Goal: Task Accomplishment & Management: Complete application form

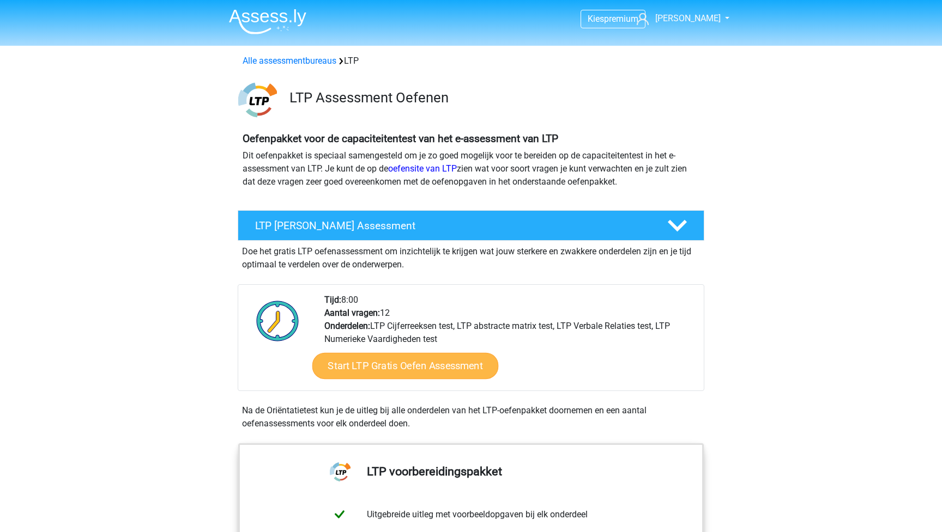
click at [384, 367] on link "Start LTP Gratis Oefen Assessment" at bounding box center [405, 366] width 186 height 26
click at [375, 368] on link "Start LTP Gratis Oefen Assessment" at bounding box center [405, 366] width 186 height 26
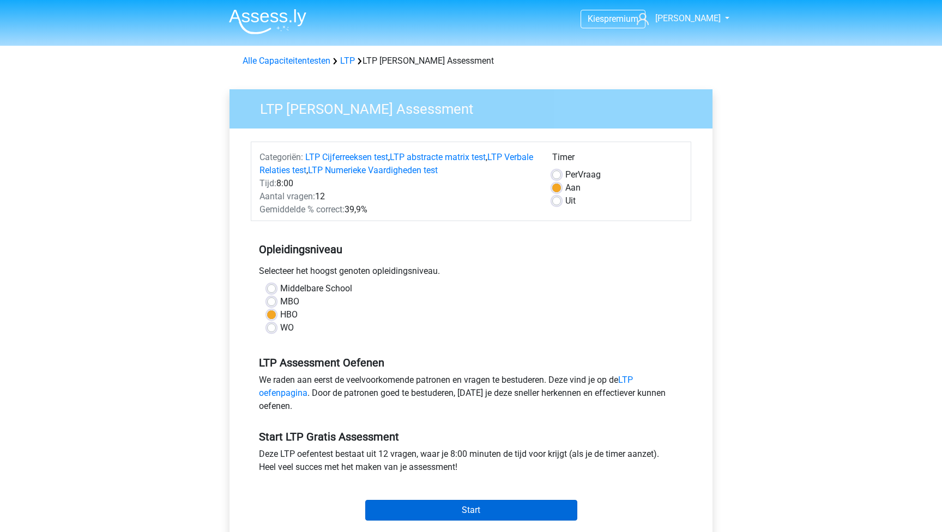
click at [440, 516] on input "Start" at bounding box center [471, 510] width 212 height 21
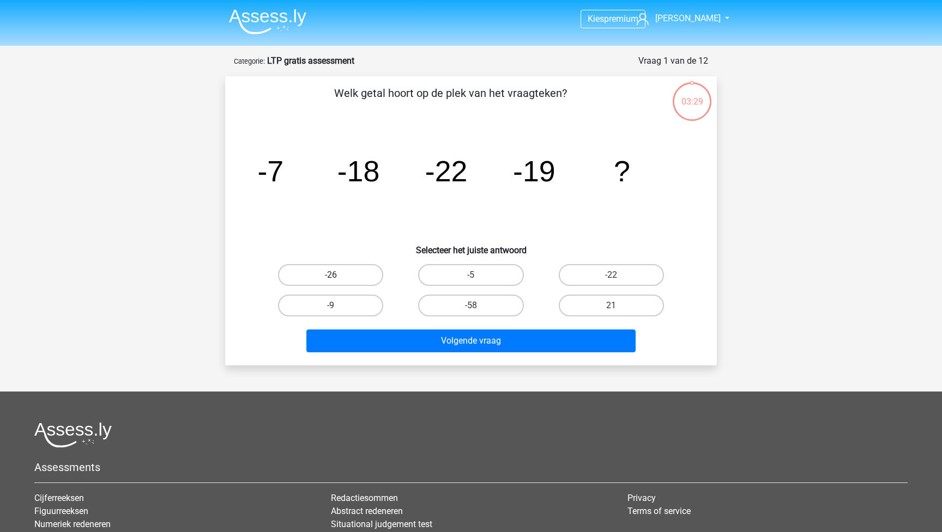
click at [327, 270] on label "-26" at bounding box center [330, 275] width 105 height 22
click at [331, 275] on input "-26" at bounding box center [334, 278] width 7 height 7
radio input "true"
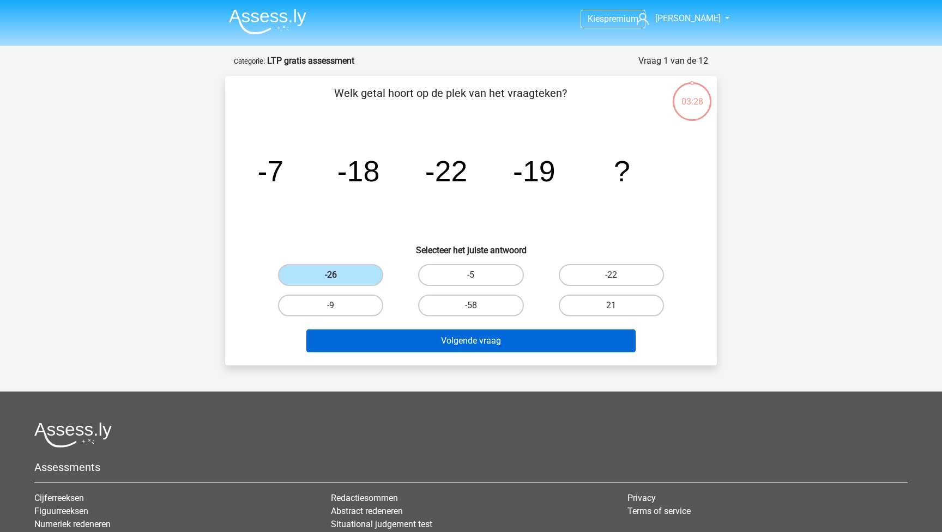
click at [500, 338] on button "Volgende vraag" at bounding box center [471, 341] width 330 height 23
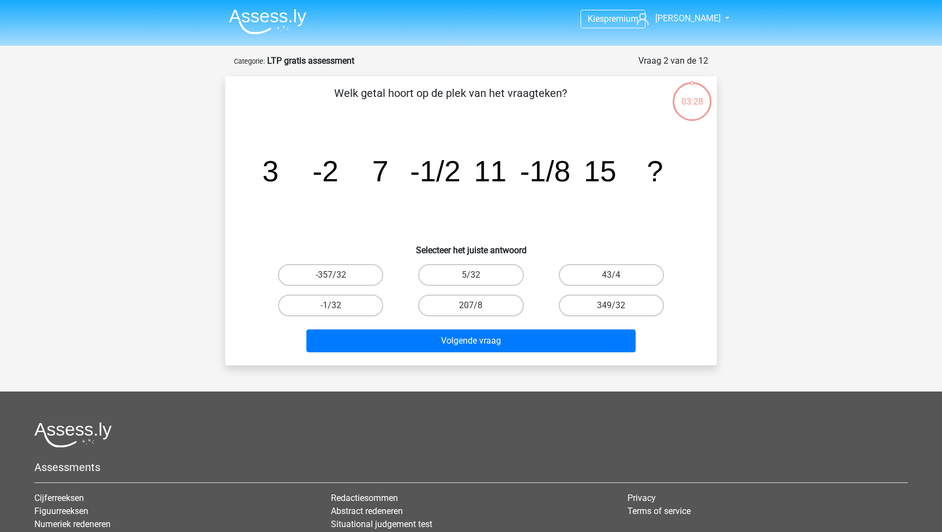
scroll to position [54, 0]
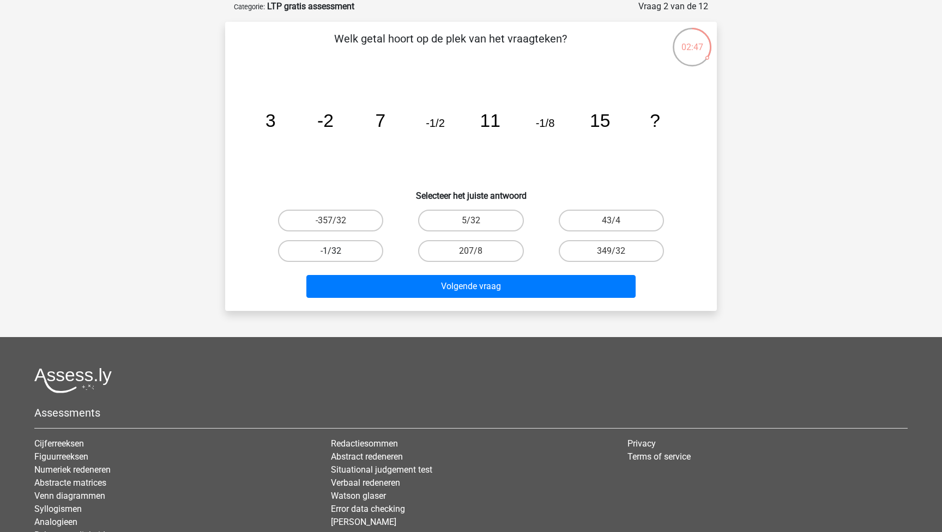
click at [350, 259] on label "-1/32" at bounding box center [330, 251] width 105 height 22
click at [338, 258] on input "-1/32" at bounding box center [334, 254] width 7 height 7
radio input "true"
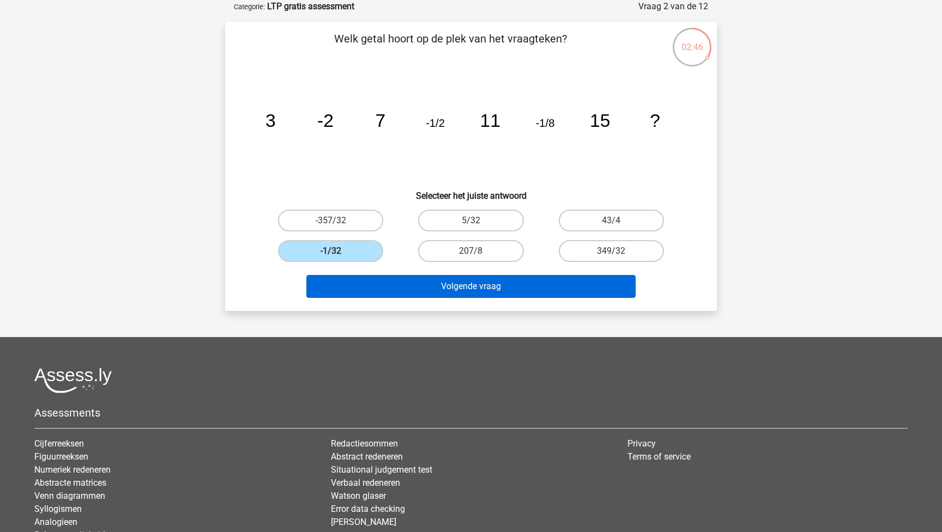
click at [537, 290] on button "Volgende vraag" at bounding box center [471, 286] width 330 height 23
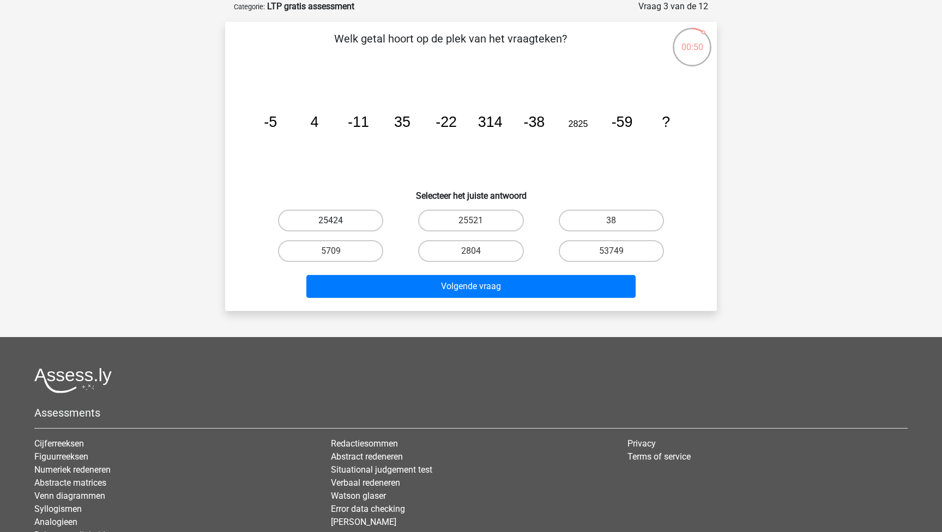
click at [324, 223] on label "25424" at bounding box center [330, 221] width 105 height 22
click at [331, 223] on input "25424" at bounding box center [334, 224] width 7 height 7
radio input "true"
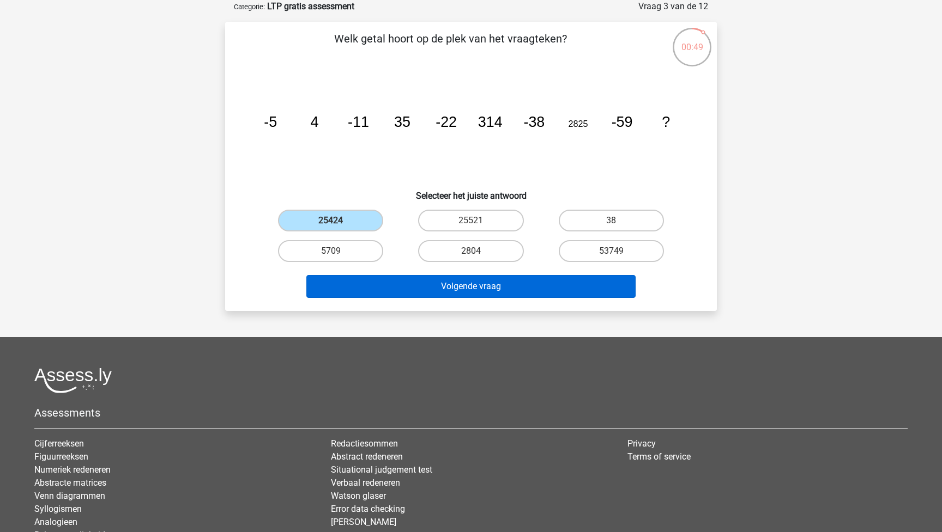
click at [514, 290] on button "Volgende vraag" at bounding box center [471, 286] width 330 height 23
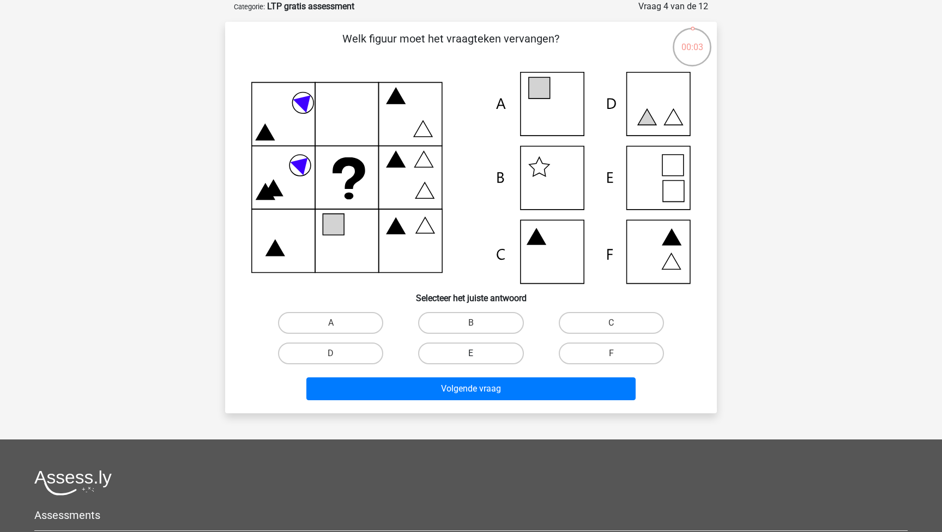
click at [482, 354] on label "E" at bounding box center [470, 354] width 105 height 22
click at [478, 354] on input "E" at bounding box center [474, 357] width 7 height 7
radio input "true"
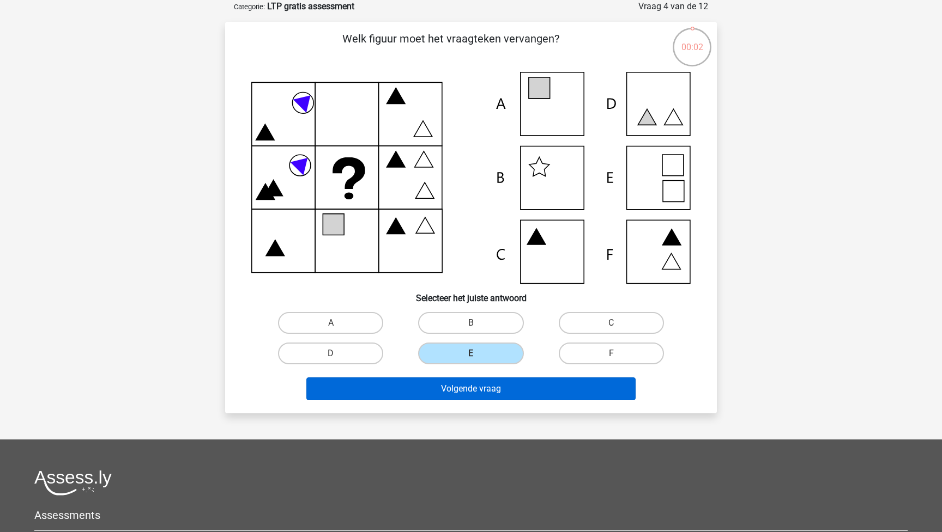
click at [481, 394] on button "Volgende vraag" at bounding box center [471, 389] width 330 height 23
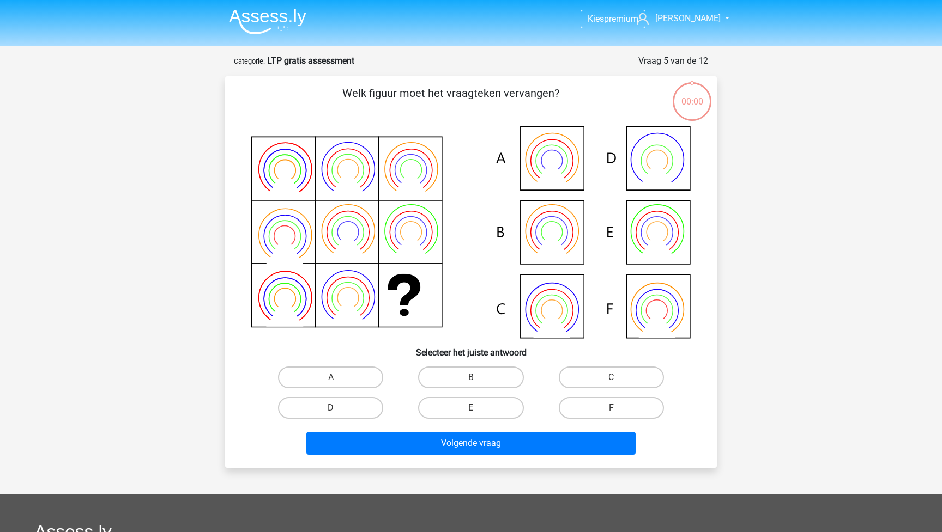
scroll to position [54, 0]
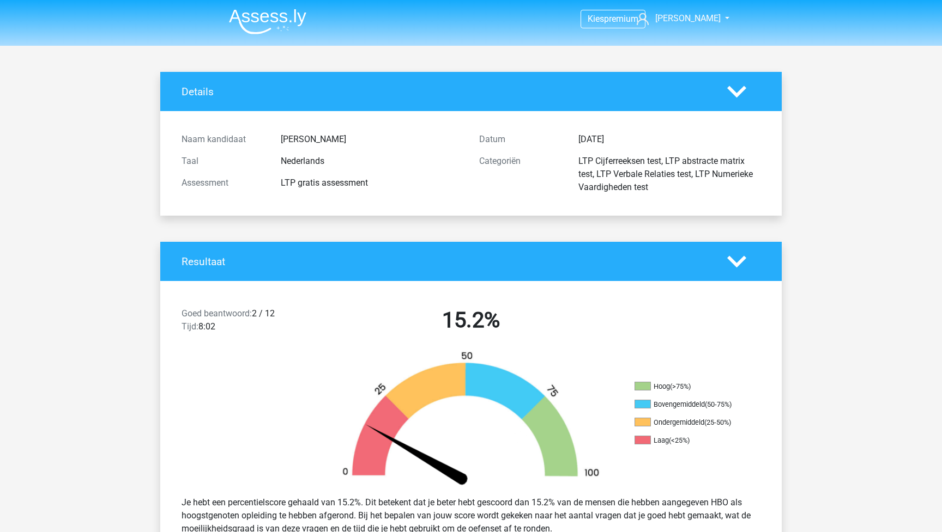
scroll to position [54, 0]
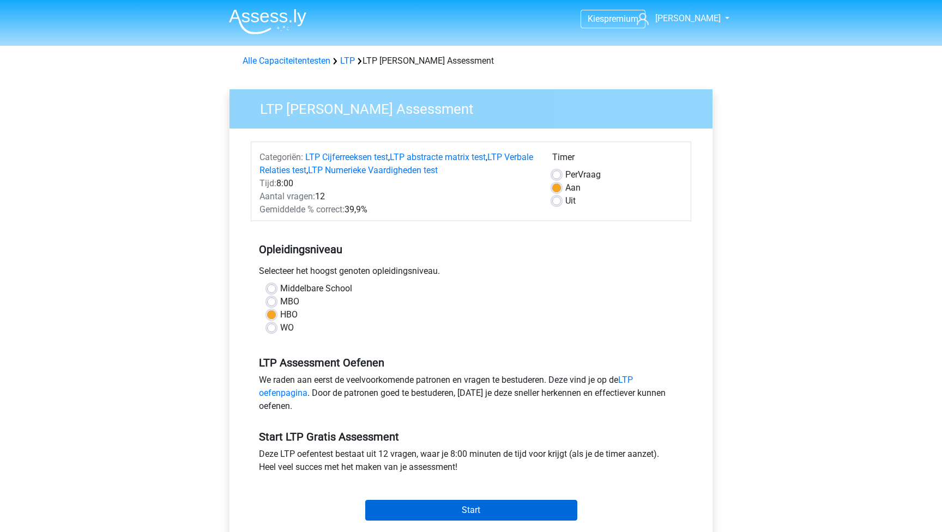
click at [448, 514] on input "Start" at bounding box center [471, 510] width 212 height 21
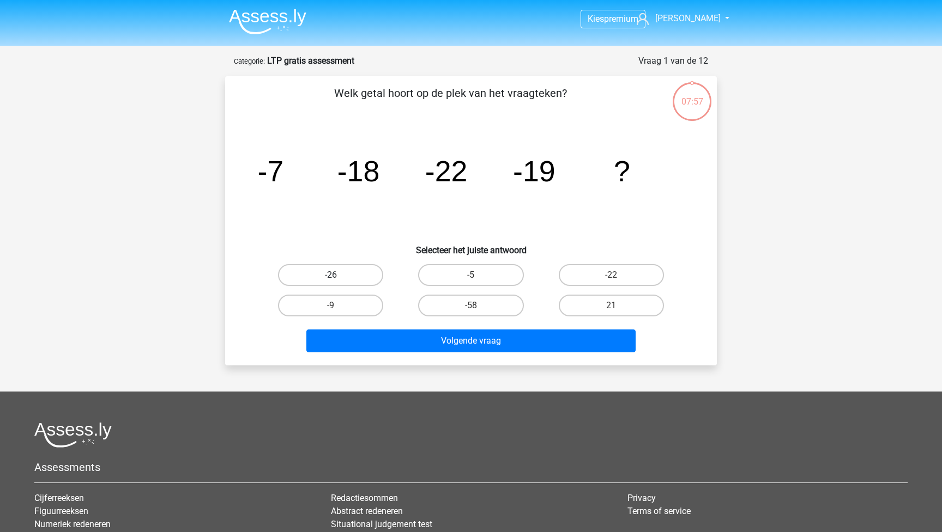
click at [343, 269] on label "-26" at bounding box center [330, 275] width 105 height 22
click at [338, 275] on input "-26" at bounding box center [334, 278] width 7 height 7
radio input "true"
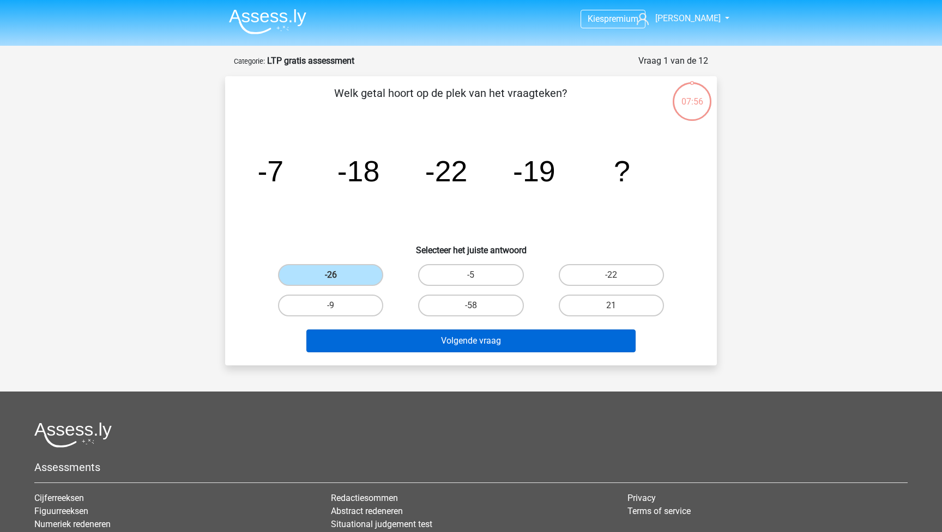
click at [461, 340] on button "Volgende vraag" at bounding box center [471, 341] width 330 height 23
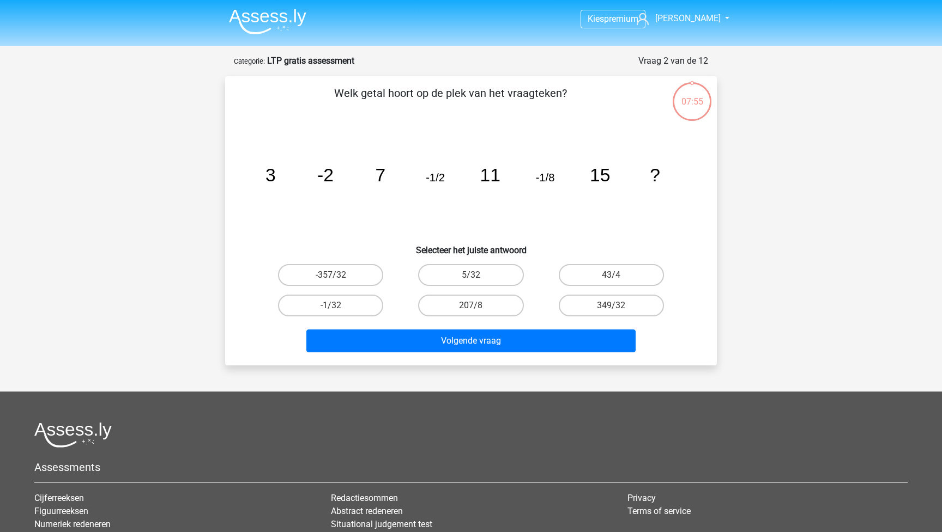
scroll to position [54, 0]
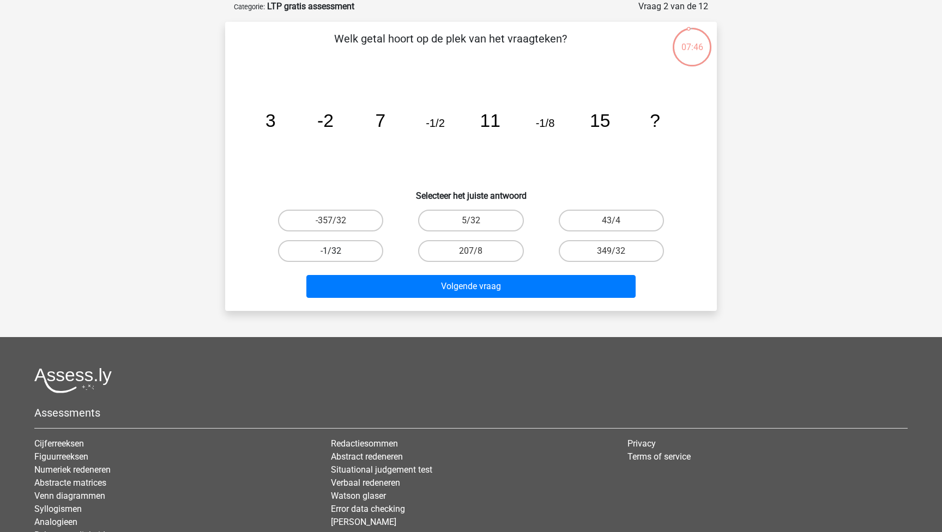
click at [360, 254] on label "-1/32" at bounding box center [330, 251] width 105 height 22
click at [338, 254] on input "-1/32" at bounding box center [334, 254] width 7 height 7
radio input "true"
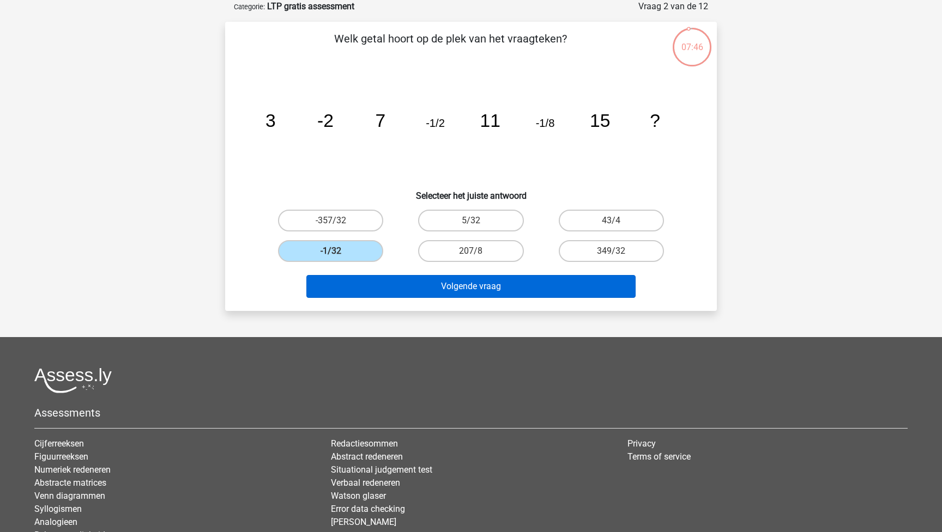
click at [438, 289] on button "Volgende vraag" at bounding box center [471, 286] width 330 height 23
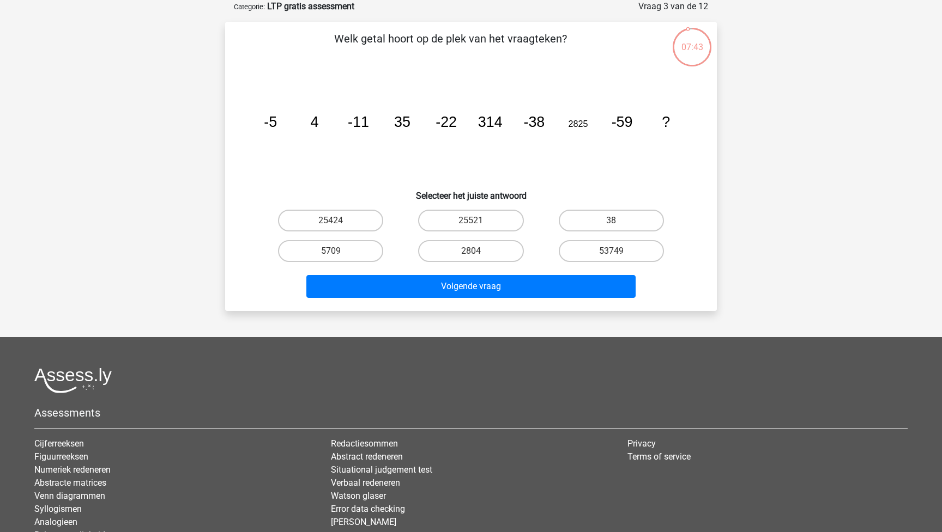
click at [331, 222] on input "25424" at bounding box center [334, 224] width 7 height 7
radio input "true"
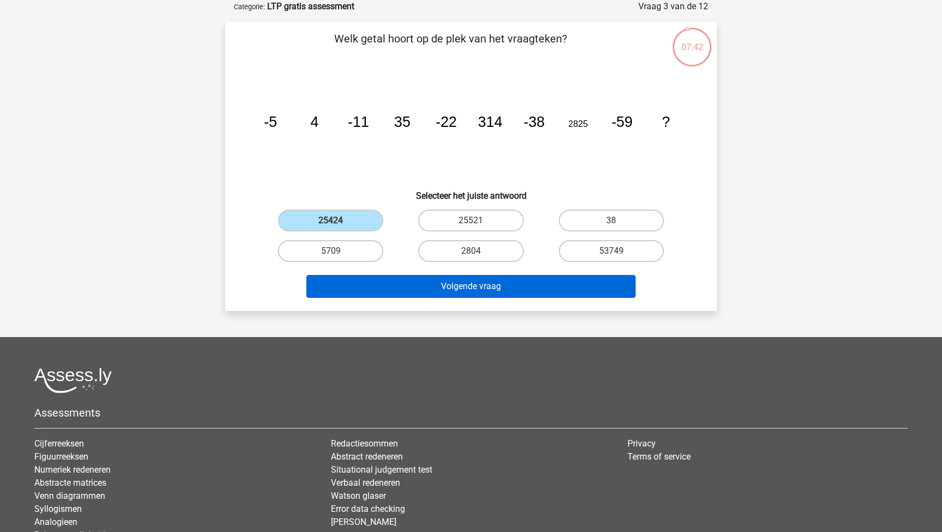
click at [459, 290] on button "Volgende vraag" at bounding box center [471, 286] width 330 height 23
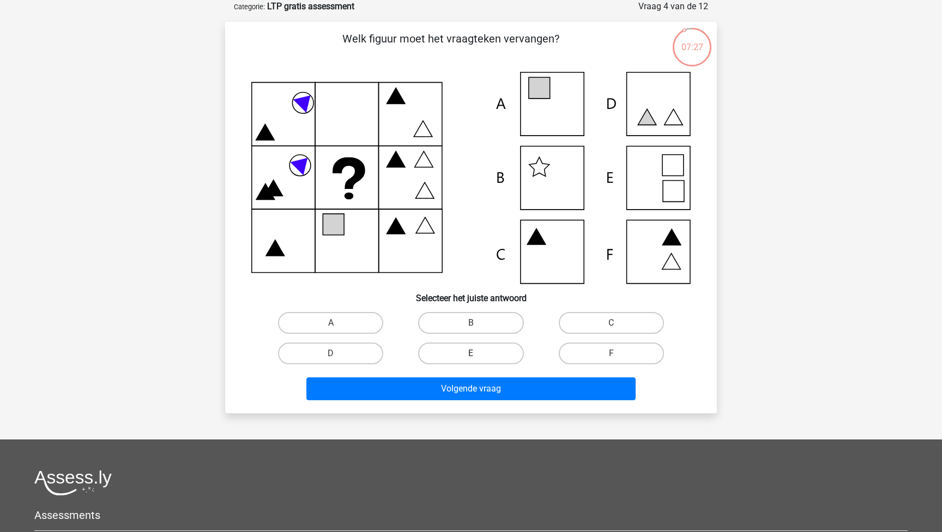
click at [493, 356] on label "E" at bounding box center [470, 354] width 105 height 22
click at [478, 356] on input "E" at bounding box center [474, 357] width 7 height 7
radio input "true"
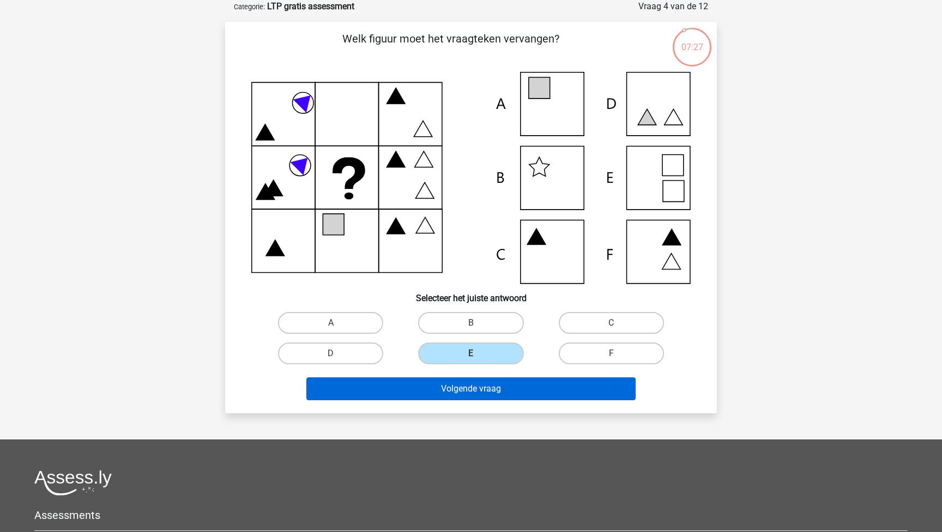
click at [493, 392] on button "Volgende vraag" at bounding box center [471, 389] width 330 height 23
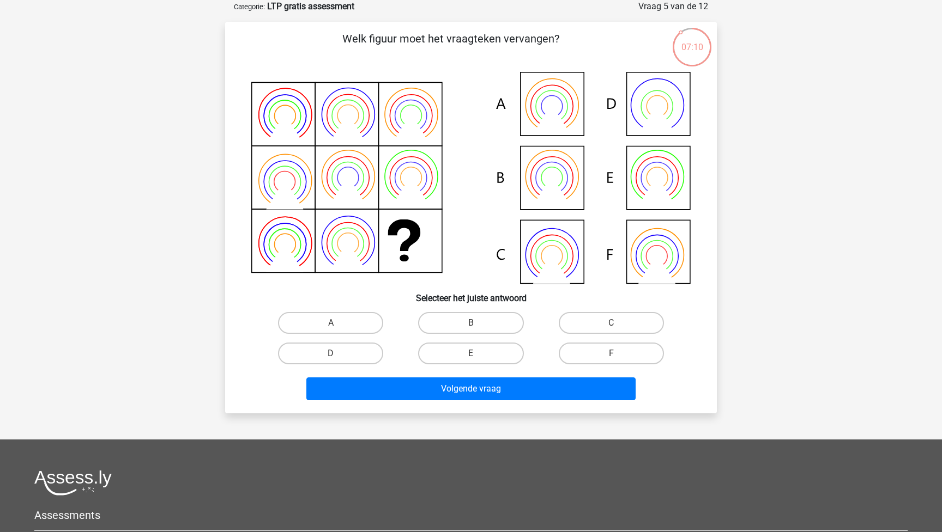
click at [551, 181] on icon at bounding box center [551, 190] width 37 height 29
click at [470, 320] on label "B" at bounding box center [470, 323] width 105 height 22
click at [471, 323] on input "B" at bounding box center [474, 326] width 7 height 7
radio input "true"
click at [599, 356] on label "F" at bounding box center [611, 354] width 105 height 22
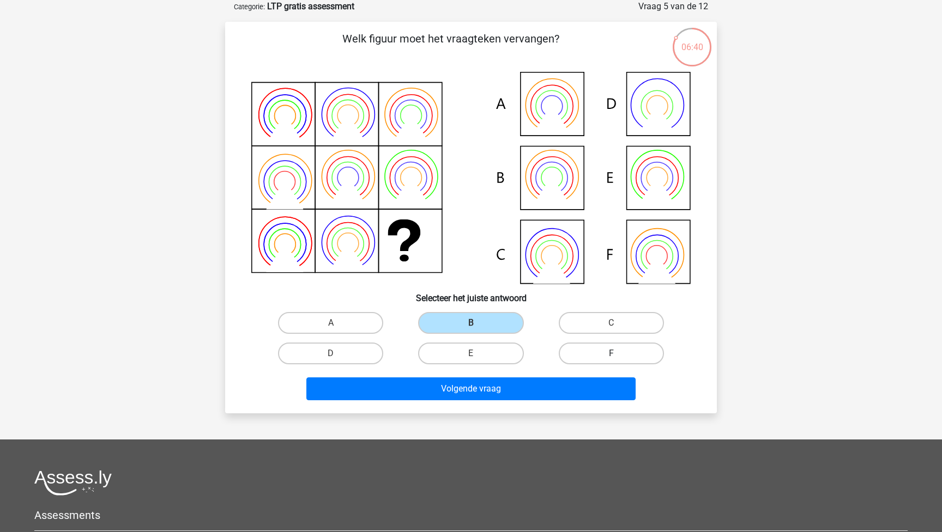
click at [611, 356] on input "F" at bounding box center [614, 357] width 7 height 7
radio input "true"
click at [332, 328] on input "A" at bounding box center [334, 326] width 7 height 7
radio input "true"
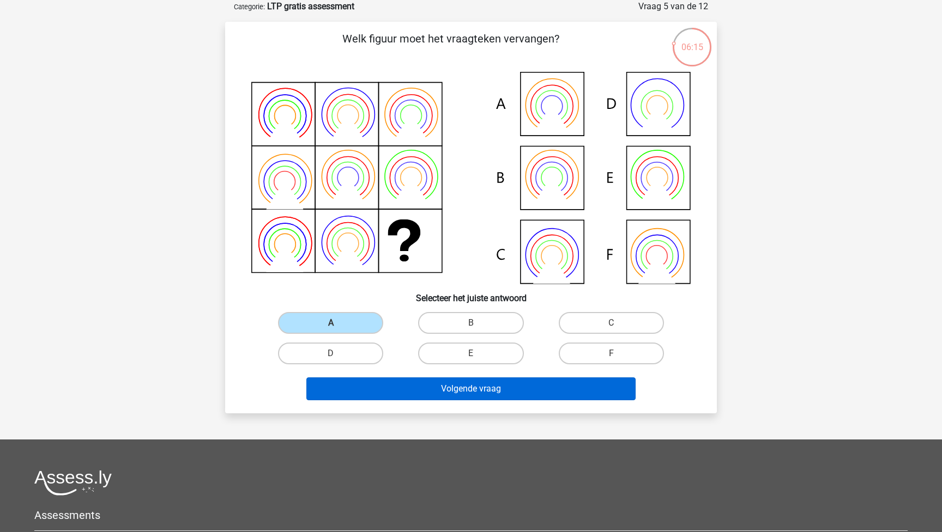
click at [447, 390] on button "Volgende vraag" at bounding box center [471, 389] width 330 height 23
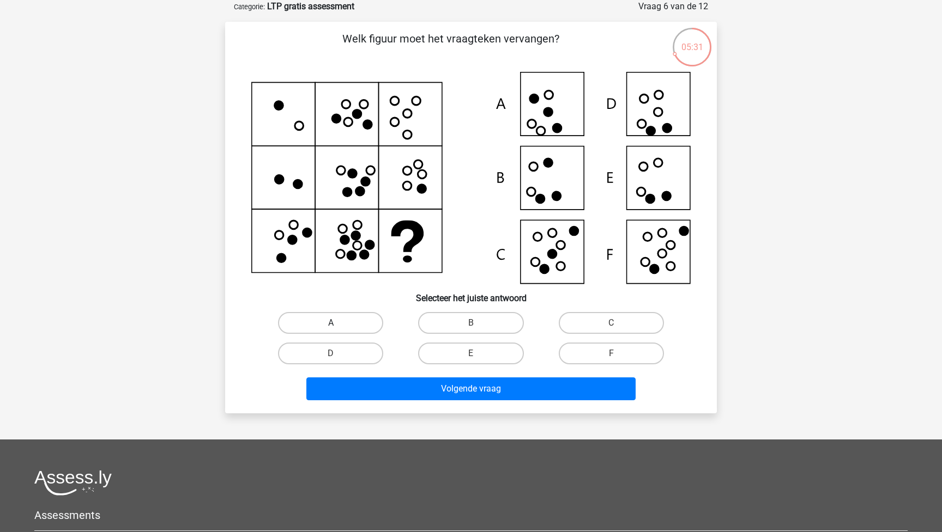
click at [366, 319] on label "A" at bounding box center [330, 323] width 105 height 22
click at [338, 323] on input "A" at bounding box center [334, 326] width 7 height 7
radio input "true"
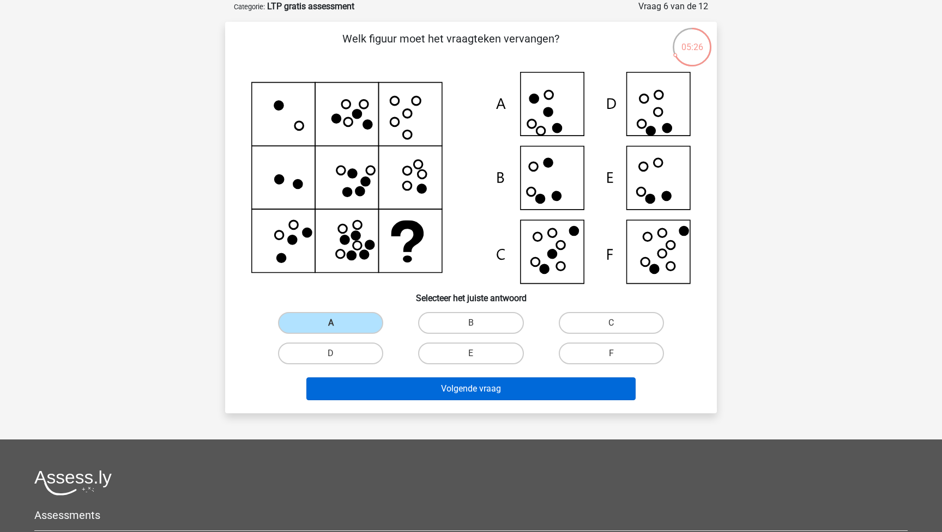
click at [520, 384] on button "Volgende vraag" at bounding box center [471, 389] width 330 height 23
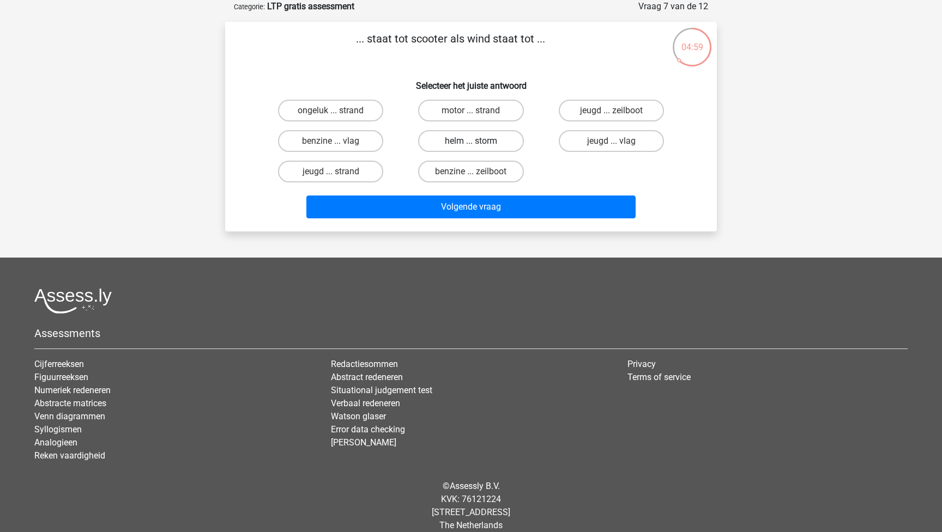
click at [456, 144] on label "helm ... storm" at bounding box center [470, 141] width 105 height 22
click at [471, 144] on input "helm ... storm" at bounding box center [474, 144] width 7 height 7
radio input "true"
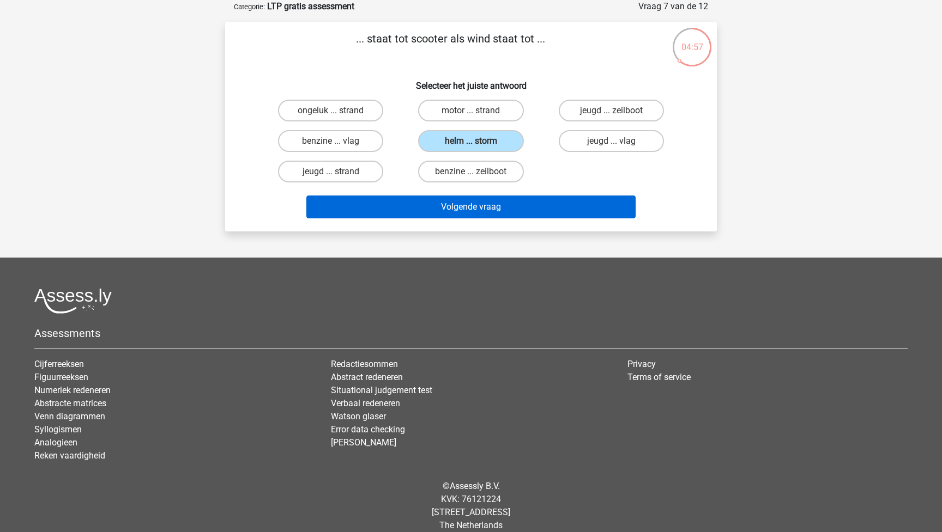
click at [470, 206] on button "Volgende vraag" at bounding box center [471, 207] width 330 height 23
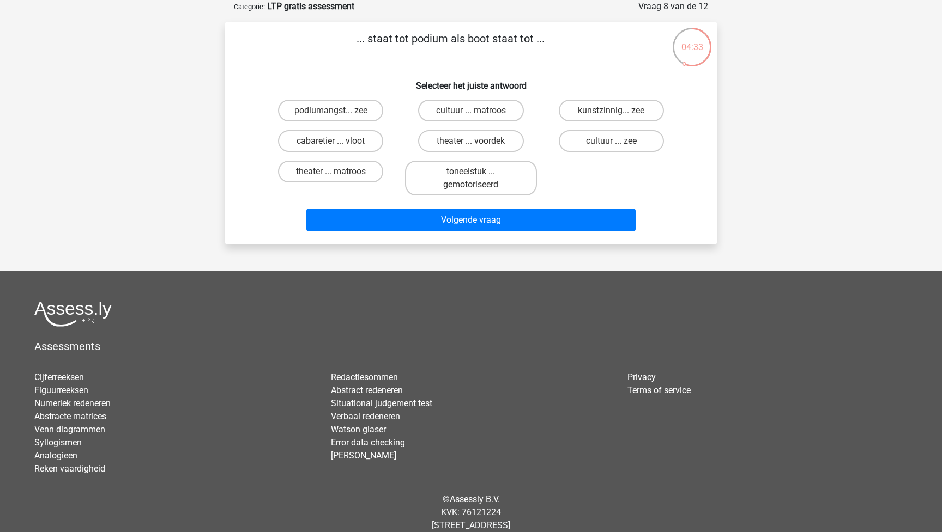
click at [475, 112] on input "cultuur ... matroos" at bounding box center [474, 114] width 7 height 7
radio input "true"
click at [594, 142] on label "cultuur ... zee" at bounding box center [611, 141] width 105 height 22
click at [611, 142] on input "cultuur ... zee" at bounding box center [614, 144] width 7 height 7
radio input "true"
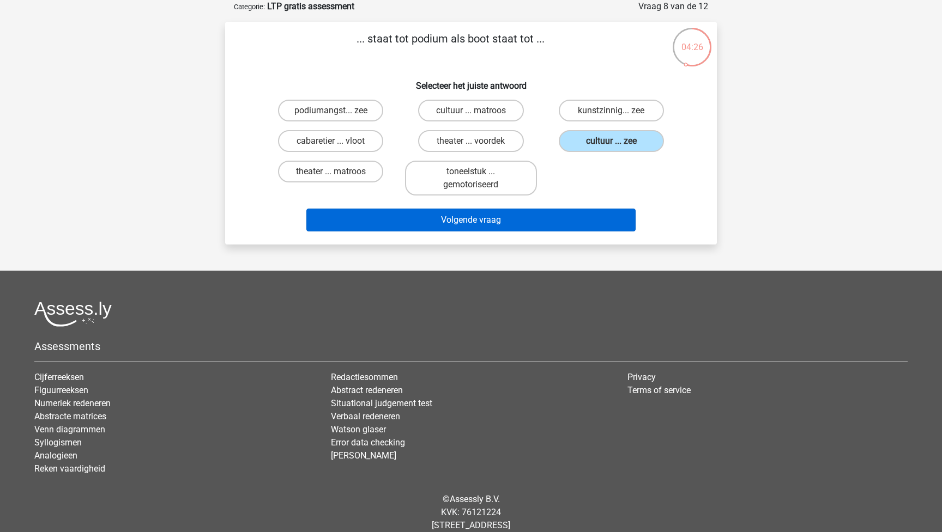
click at [564, 222] on button "Volgende vraag" at bounding box center [471, 220] width 330 height 23
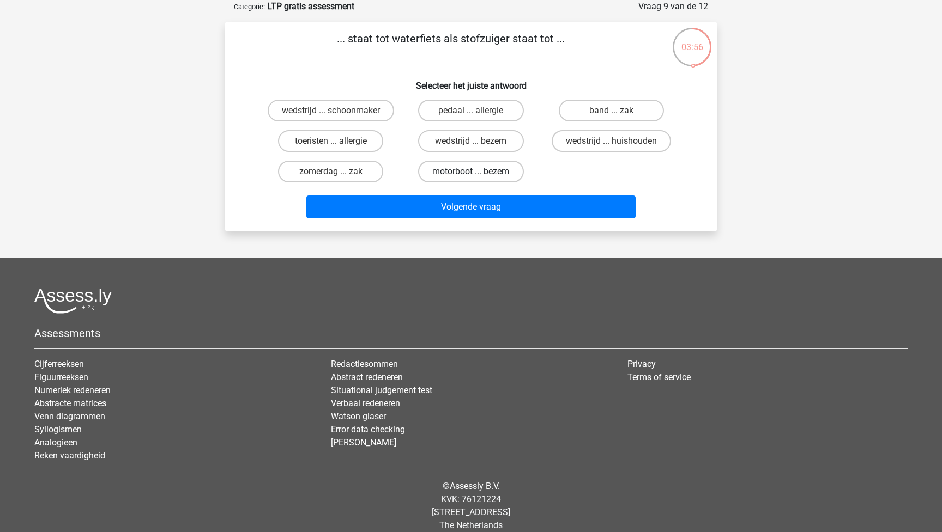
click at [459, 175] on label "motorboot ... bezem" at bounding box center [470, 172] width 105 height 22
click at [471, 175] on input "motorboot ... bezem" at bounding box center [474, 175] width 7 height 7
radio input "true"
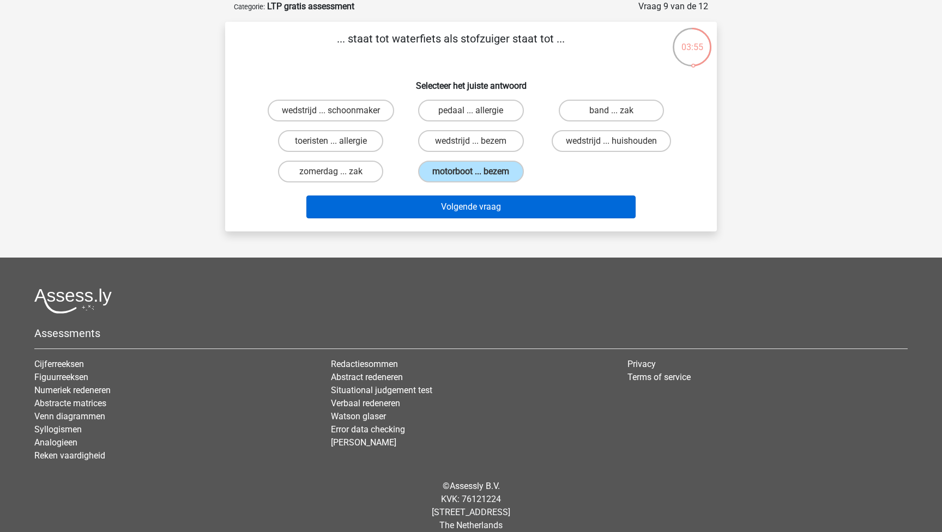
click at [466, 211] on button "Volgende vraag" at bounding box center [471, 207] width 330 height 23
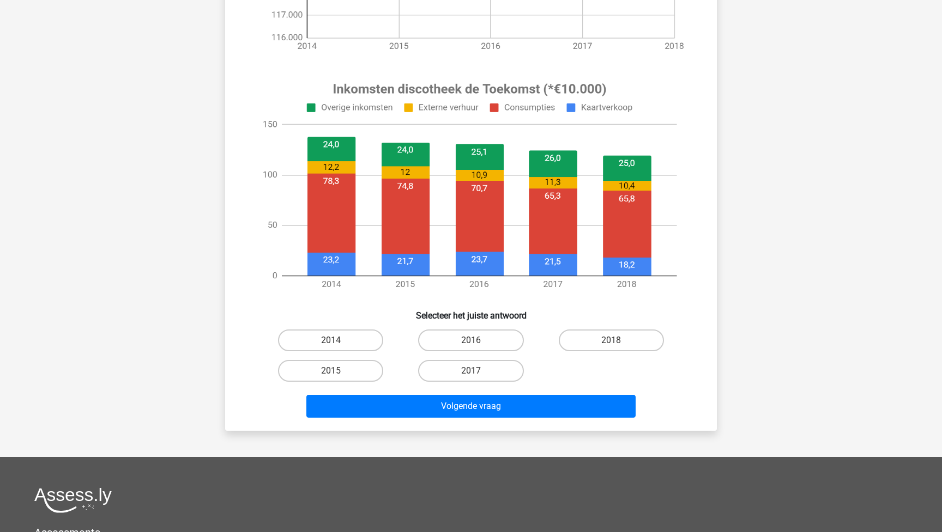
scroll to position [345, 0]
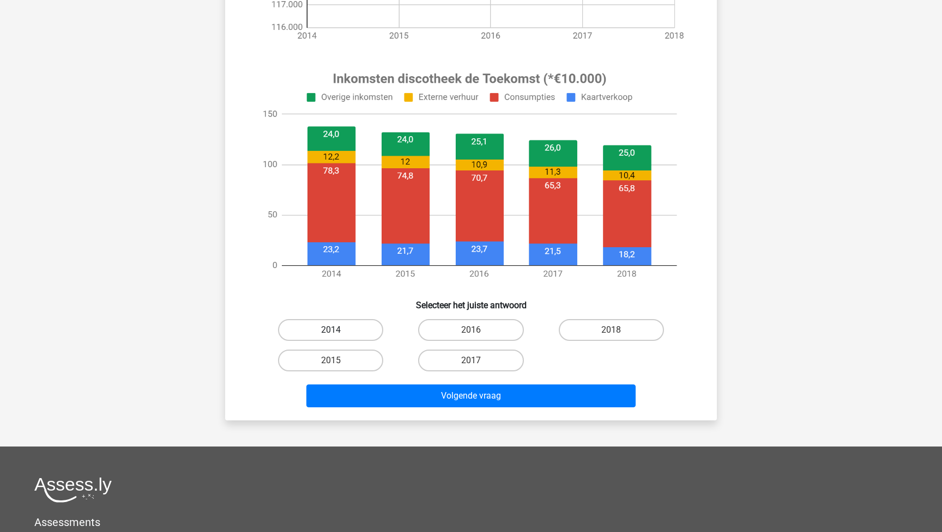
click at [361, 327] on label "2014" at bounding box center [330, 330] width 105 height 22
click at [338, 330] on input "2014" at bounding box center [334, 333] width 7 height 7
radio input "true"
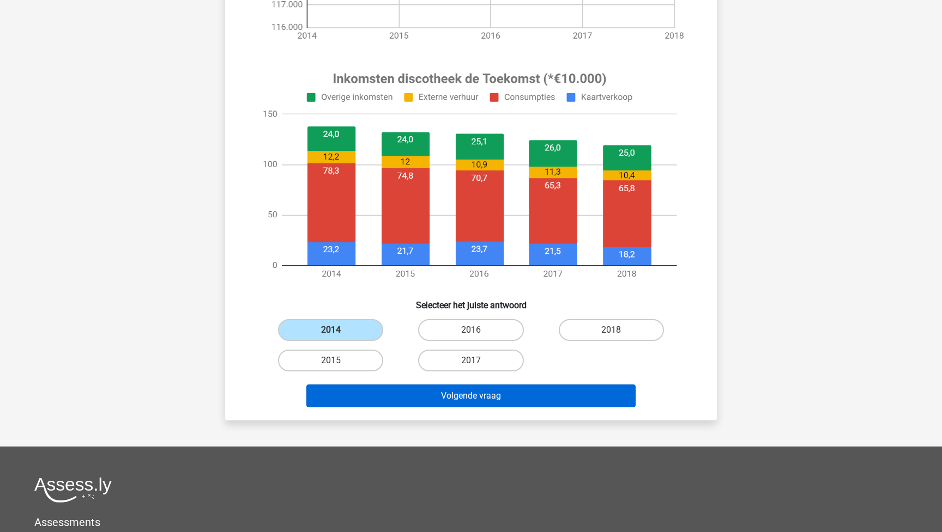
click at [481, 407] on button "Volgende vraag" at bounding box center [471, 396] width 330 height 23
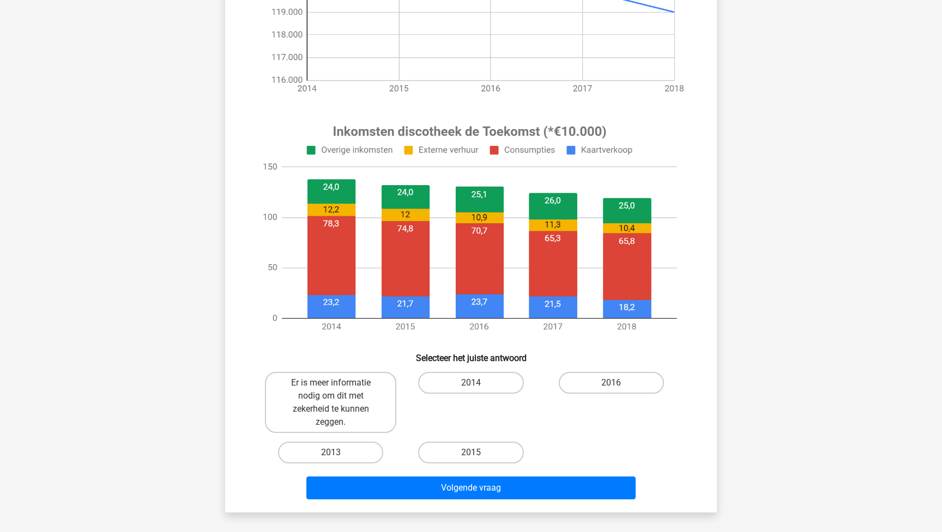
scroll to position [295, 0]
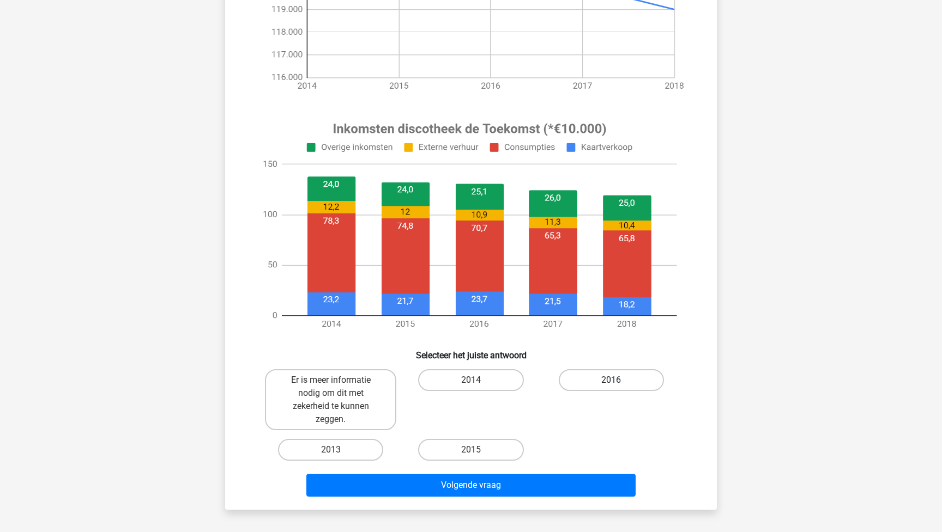
click at [603, 386] on label "2016" at bounding box center [611, 380] width 105 height 22
click at [611, 386] on input "2016" at bounding box center [614, 383] width 7 height 7
radio input "true"
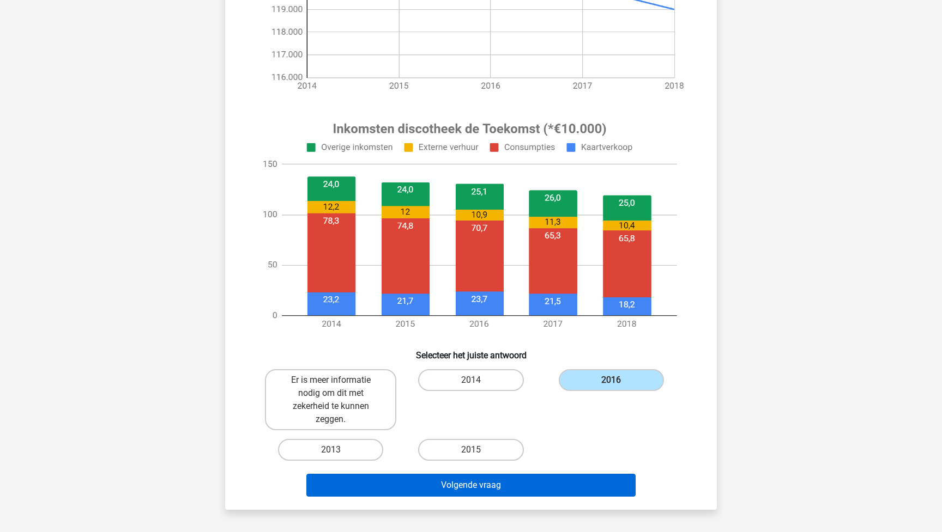
click at [539, 482] on button "Volgende vraag" at bounding box center [471, 485] width 330 height 23
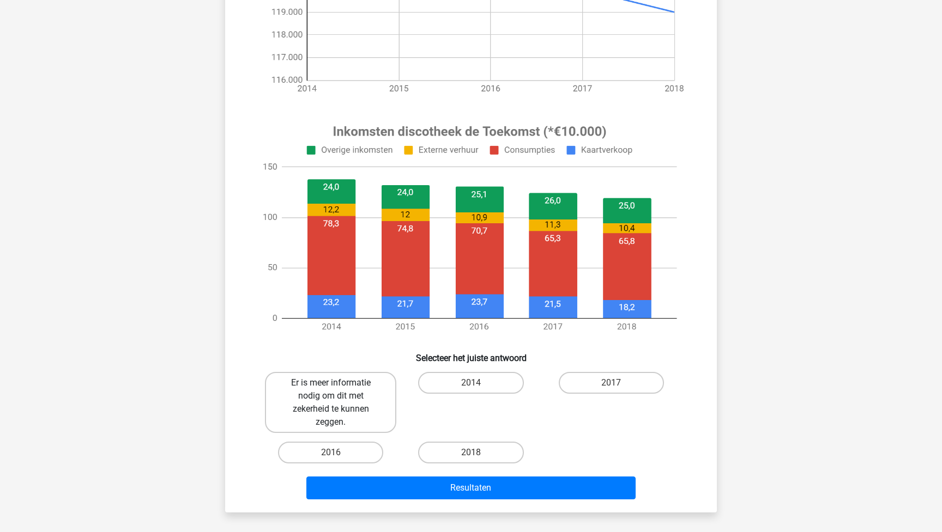
scroll to position [294, 0]
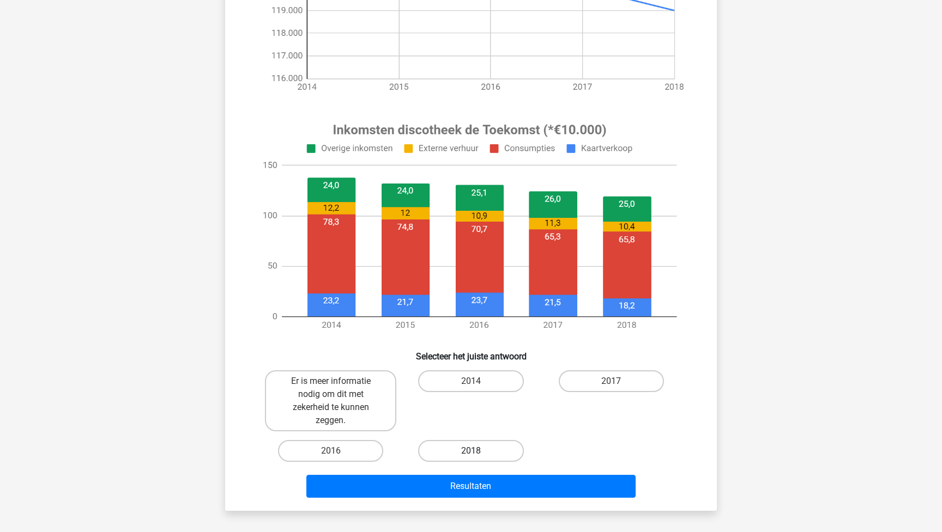
click at [467, 457] on label "2018" at bounding box center [470, 451] width 105 height 22
click at [471, 457] on input "2018" at bounding box center [474, 454] width 7 height 7
radio input "true"
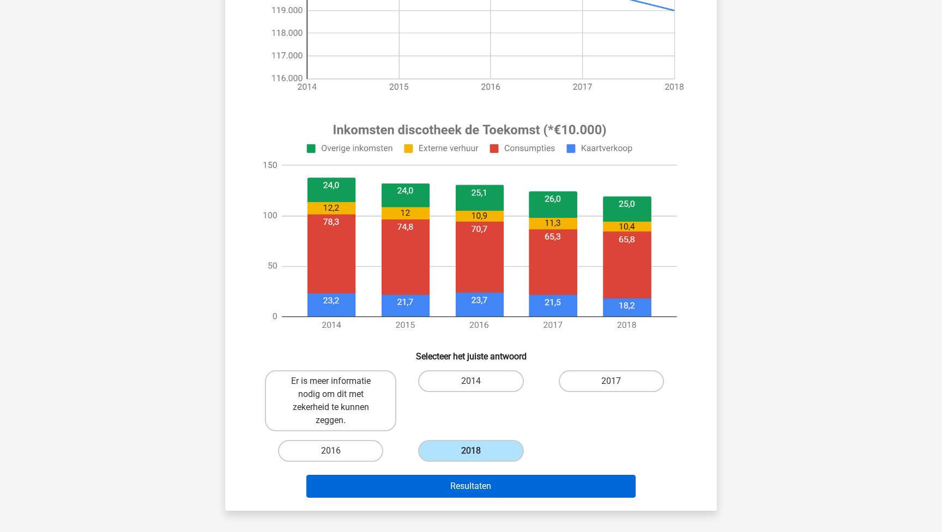
click at [478, 479] on button "Resultaten" at bounding box center [471, 486] width 330 height 23
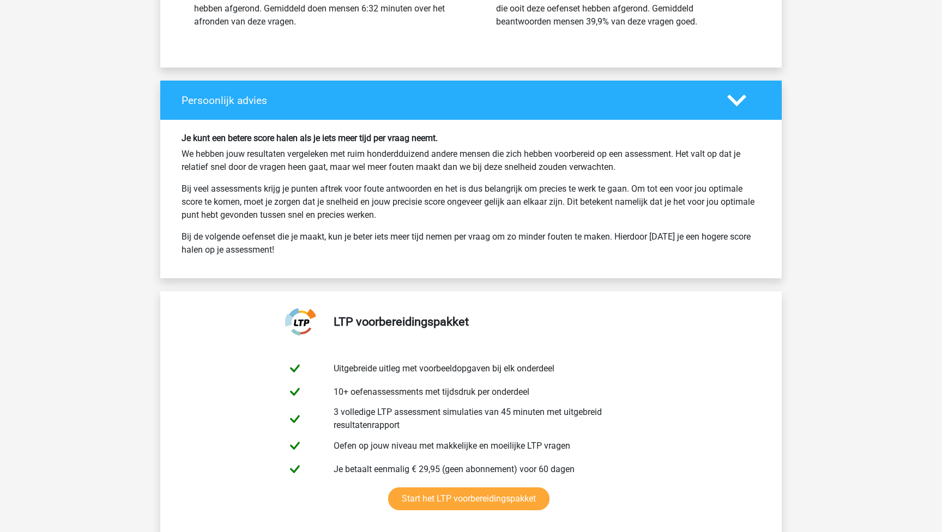
scroll to position [1891, 0]
